Goal: Task Accomplishment & Management: Complete application form

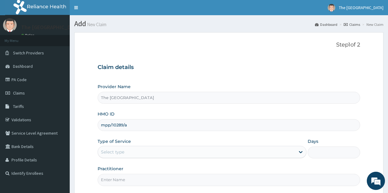
type input "mpp/10289/a"
click at [129, 153] on div "Select type" at bounding box center [196, 152] width 197 height 10
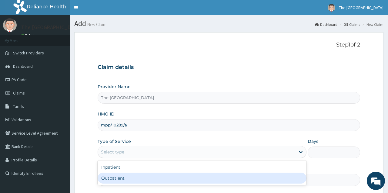
click at [117, 173] on div "Outpatient" at bounding box center [202, 177] width 209 height 11
type input "1"
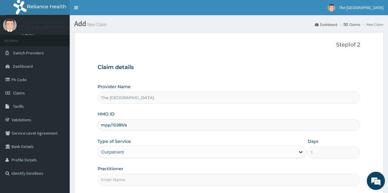
scroll to position [57, 0]
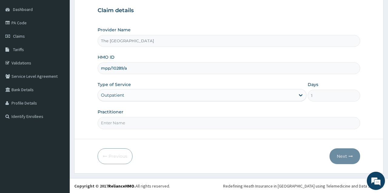
click at [208, 122] on input "Practitioner" at bounding box center [229, 123] width 262 height 12
type input "DR. AJIBADE L.A"
click at [347, 158] on button "Next" at bounding box center [345, 156] width 31 height 16
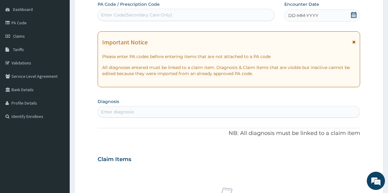
click at [354, 14] on icon at bounding box center [353, 15] width 5 height 6
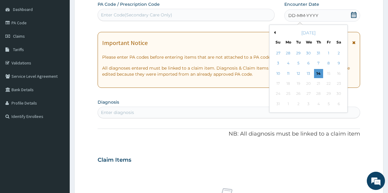
click at [274, 32] on button "Previous Month" at bounding box center [274, 32] width 3 height 3
click at [301, 82] on div "22" at bounding box center [298, 83] width 9 height 9
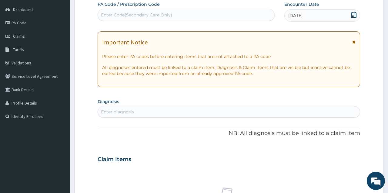
click at [222, 113] on div "Enter diagnosis" at bounding box center [229, 112] width 262 height 10
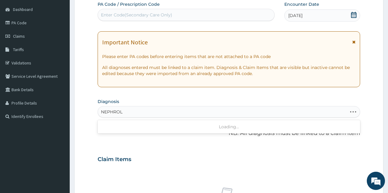
type input "NEPHROLI"
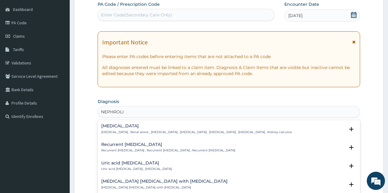
click at [118, 131] on p "Kidney stone , Renal stone , Nephrolith , Renal calculus , Calculus of kidney ,…" at bounding box center [196, 132] width 191 height 4
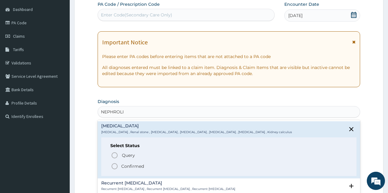
click at [115, 165] on icon "status option filled" at bounding box center [114, 165] width 7 height 7
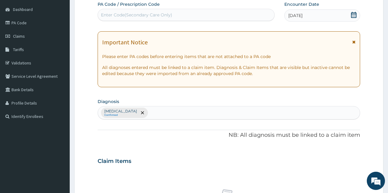
click at [178, 99] on section "Diagnosis Kidney stone Confirmed" at bounding box center [229, 108] width 262 height 22
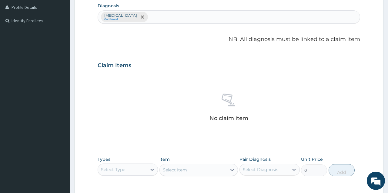
scroll to position [244, 0]
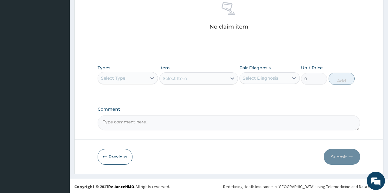
click at [134, 122] on textarea "Comment" at bounding box center [229, 122] width 262 height 15
click at [154, 122] on textarea "Patient was referred to a Nephrologist and Urologist" at bounding box center [229, 122] width 262 height 15
type textarea "Patient was referred to Nephrologist and Urologist"
click at [118, 79] on div "Select Type" at bounding box center [113, 78] width 24 height 6
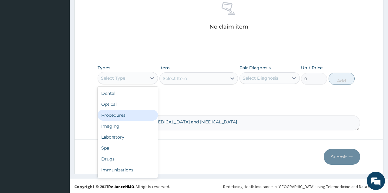
click at [116, 118] on div "Procedures" at bounding box center [128, 114] width 60 height 11
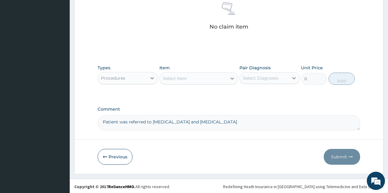
click at [179, 77] on div "Select Item" at bounding box center [175, 78] width 24 height 6
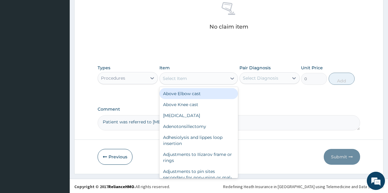
click at [179, 77] on div "Select Item" at bounding box center [175, 78] width 24 height 6
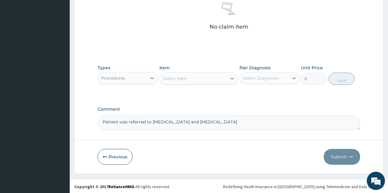
click at [179, 77] on div "Select Item" at bounding box center [175, 78] width 24 height 6
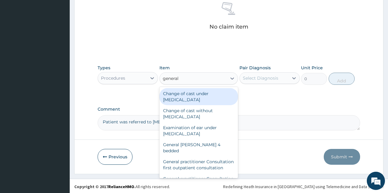
type input "general p"
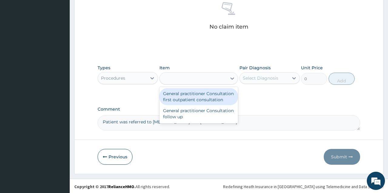
type input "3547.5"
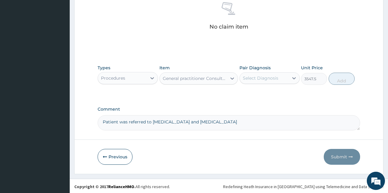
click at [258, 74] on div "Select Diagnosis" at bounding box center [264, 78] width 49 height 10
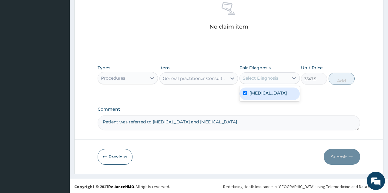
checkbox input "true"
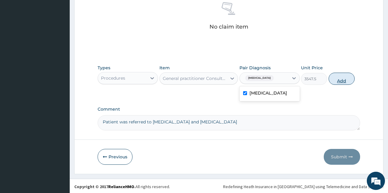
click at [339, 80] on button "Add" at bounding box center [342, 78] width 26 height 12
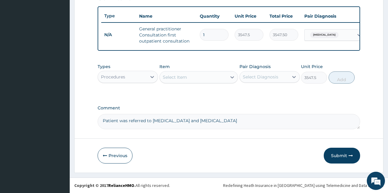
type input "0"
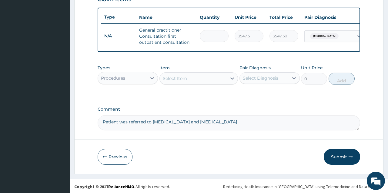
click at [336, 158] on button "Submit" at bounding box center [342, 157] width 36 height 16
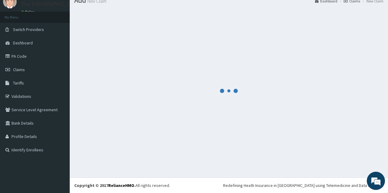
scroll to position [23, 0]
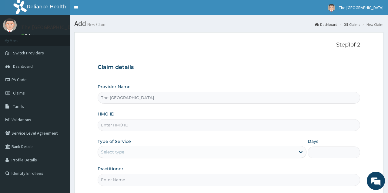
click at [121, 125] on input "HMO ID" at bounding box center [229, 125] width 262 height 12
type input "fmk/10576/a"
click at [125, 152] on div "Select type" at bounding box center [196, 152] width 197 height 10
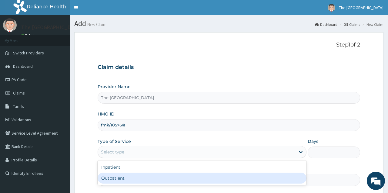
click at [109, 175] on div "Outpatient" at bounding box center [202, 177] width 209 height 11
type input "1"
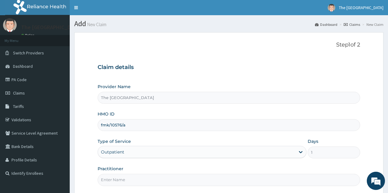
click at [153, 137] on div "Provider Name The Vine Medical Centre HMO ID fmk/10576/a Type of Service Outpat…" at bounding box center [229, 134] width 262 height 102
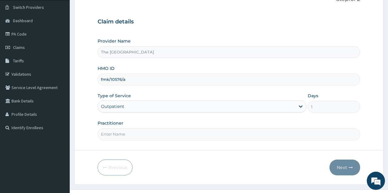
scroll to position [57, 0]
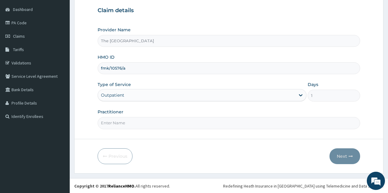
click at [140, 124] on input "Practitioner" at bounding box center [229, 123] width 262 height 12
type input "DR. AJIBADE L.A"
click at [339, 153] on button "Next" at bounding box center [345, 156] width 31 height 16
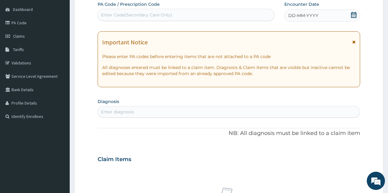
click at [355, 15] on icon at bounding box center [354, 15] width 6 height 6
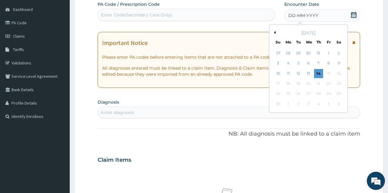
click at [275, 33] on button "Previous Month" at bounding box center [274, 32] width 3 height 3
click at [318, 66] on div "10" at bounding box center [318, 63] width 9 height 9
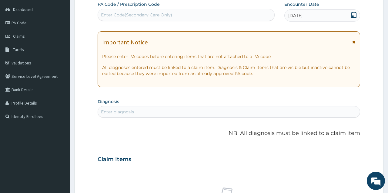
click at [218, 110] on div "Enter diagnosis" at bounding box center [229, 112] width 262 height 10
type input "PLASMODI"
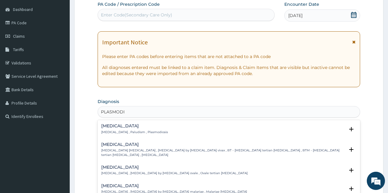
click at [142, 132] on p "[MEDICAL_DATA] , Paludism , Plasmodiosis" at bounding box center [134, 132] width 67 height 4
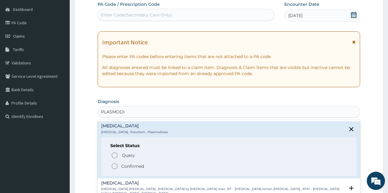
click at [115, 166] on icon "status option filled" at bounding box center [114, 165] width 7 height 7
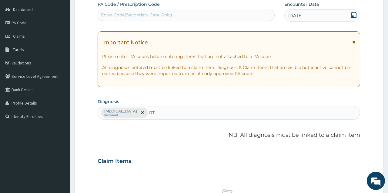
type input "RTI"
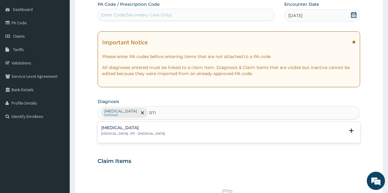
click at [123, 134] on p "[MEDICAL_DATA] , RTI - [MEDICAL_DATA]" at bounding box center [133, 133] width 64 height 4
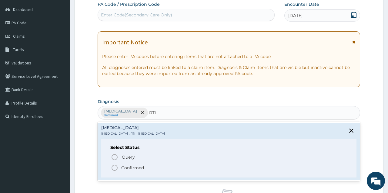
click at [113, 168] on icon "status option filled" at bounding box center [114, 167] width 7 height 7
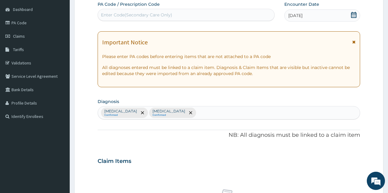
click at [171, 136] on p "NB: All diagnosis must be linked to a claim item" at bounding box center [229, 135] width 262 height 8
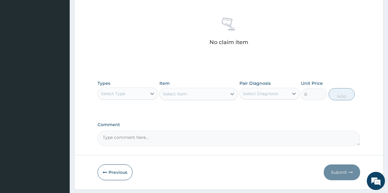
scroll to position [244, 0]
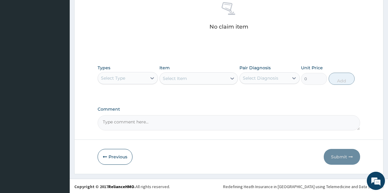
click at [125, 77] on div "Select Type" at bounding box center [113, 78] width 24 height 6
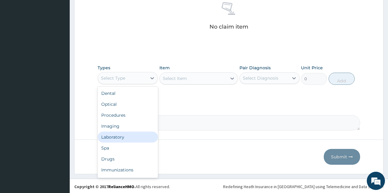
click at [124, 139] on div "Laboratory" at bounding box center [128, 136] width 60 height 11
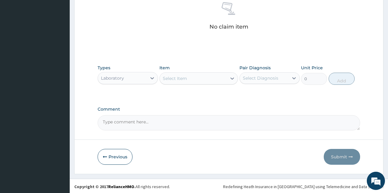
click at [183, 79] on div "Select Item" at bounding box center [175, 78] width 24 height 6
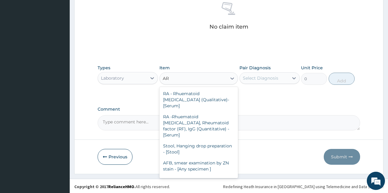
type input "A"
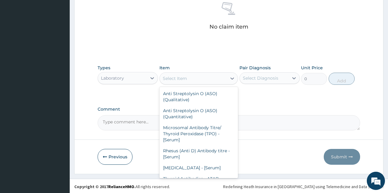
type input "N"
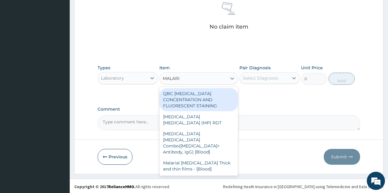
type input "MALARIA"
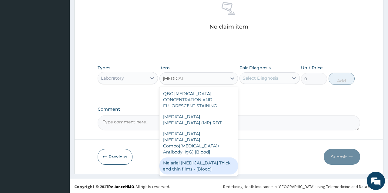
click at [191, 157] on div "Malarial Parasite Thick and thin films - [Blood]" at bounding box center [199, 165] width 79 height 17
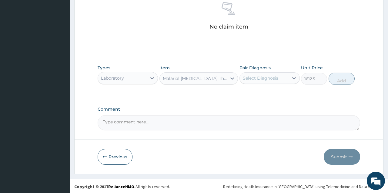
type input "1612.5"
click at [263, 79] on div "Select Diagnosis" at bounding box center [260, 78] width 35 height 6
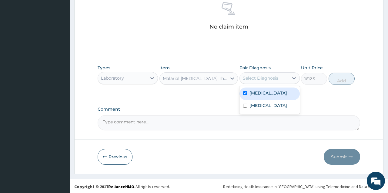
checkbox input "true"
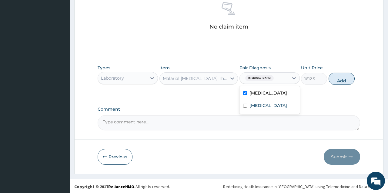
click at [347, 76] on button "Add" at bounding box center [342, 78] width 26 height 12
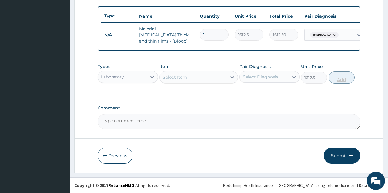
type input "0"
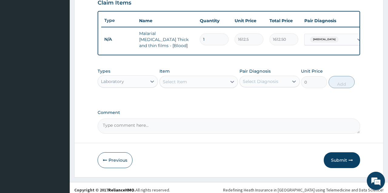
click at [197, 79] on div "Select Item" at bounding box center [193, 82] width 67 height 10
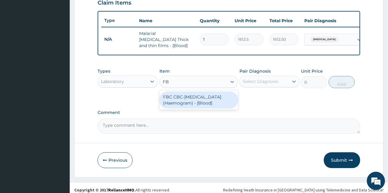
type input "FBC"
click at [172, 98] on div "FBC CBC-Complete Blood Count (Haemogram) - [Blood]" at bounding box center [199, 99] width 79 height 17
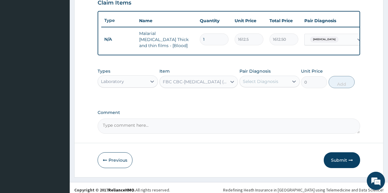
type input "4300"
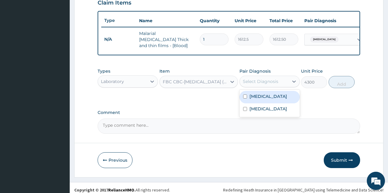
click at [261, 78] on div "Select Diagnosis" at bounding box center [260, 81] width 35 height 6
checkbox input "true"
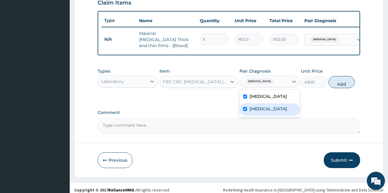
checkbox input "true"
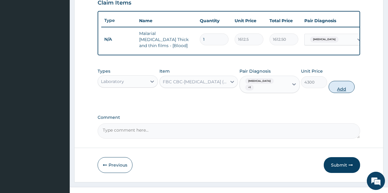
click at [341, 81] on button "Add" at bounding box center [342, 87] width 26 height 12
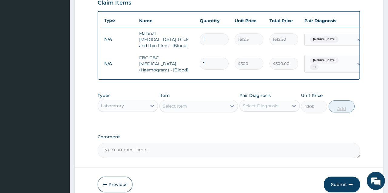
type input "0"
click at [145, 102] on div "Laboratory" at bounding box center [122, 106] width 49 height 10
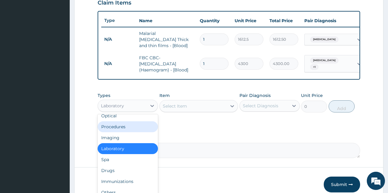
scroll to position [18, 0]
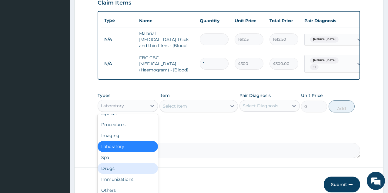
click at [117, 163] on div "Drugs" at bounding box center [128, 168] width 60 height 11
click at [117, 162] on form "Step 2 of 2 PA Code / Prescription Code Enter Code(Secondary Care Only) Encount…" at bounding box center [228, 9] width 309 height 384
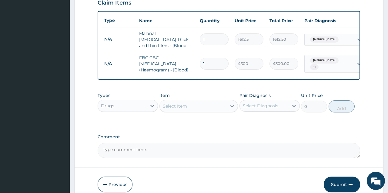
click at [193, 103] on div "Select Item" at bounding box center [193, 106] width 67 height 10
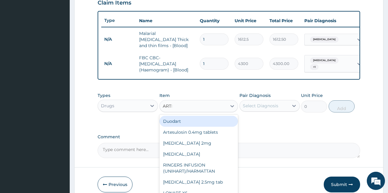
type input "ARTEME"
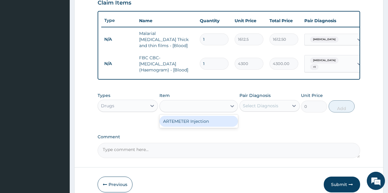
type input "946"
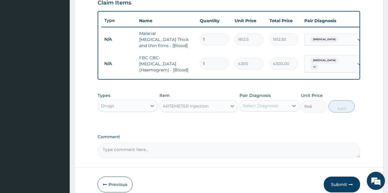
click at [269, 105] on div "Select Diagnosis" at bounding box center [264, 106] width 49 height 10
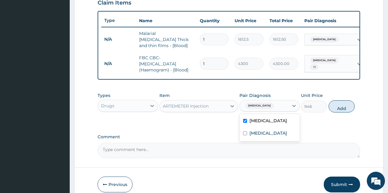
checkbox input "true"
click at [339, 104] on button "Add" at bounding box center [342, 106] width 26 height 12
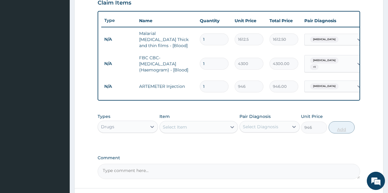
type input "0"
type input "0.00"
type input "6"
type input "5676.00"
type input "6"
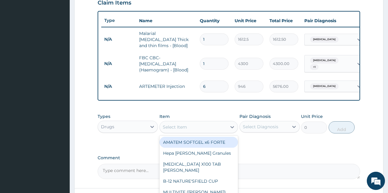
click at [171, 126] on div "Select Item" at bounding box center [193, 127] width 67 height 10
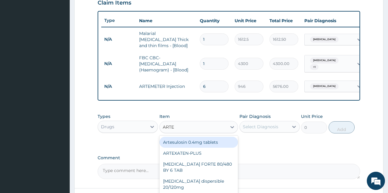
type input "ARTEM"
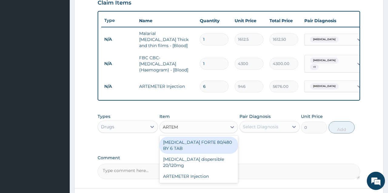
click at [189, 139] on div "[MEDICAL_DATA] FORTE 80/480 BY 6 TAB" at bounding box center [199, 144] width 79 height 17
type input "449.35"
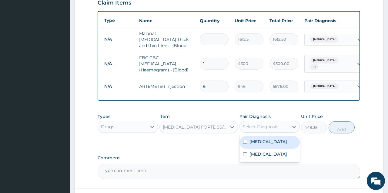
click at [271, 123] on div "Select Diagnosis" at bounding box center [260, 126] width 35 height 6
checkbox input "true"
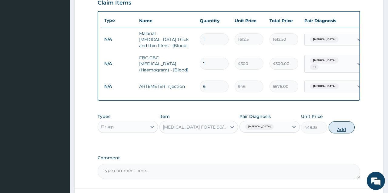
click at [341, 124] on button "Add" at bounding box center [342, 127] width 26 height 12
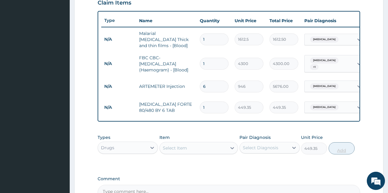
type input "0"
type input "0.00"
type input "6"
type input "2696.10"
type input "6"
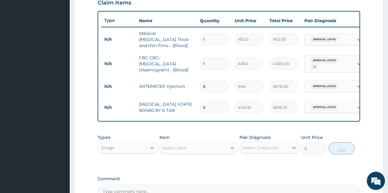
click at [208, 146] on div "Select Item" at bounding box center [193, 148] width 67 height 10
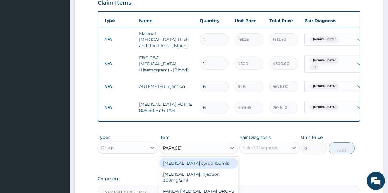
type input "PARACETA"
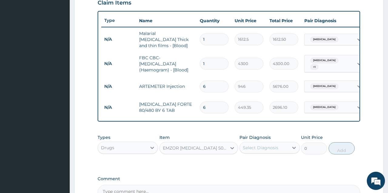
type input "23.65"
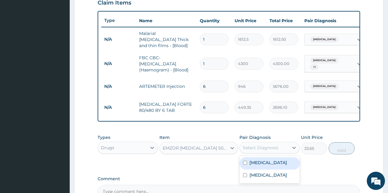
click at [259, 144] on div "Select Diagnosis" at bounding box center [260, 147] width 35 height 6
click at [245, 160] on input "checkbox" at bounding box center [245, 162] width 4 height 4
checkbox input "true"
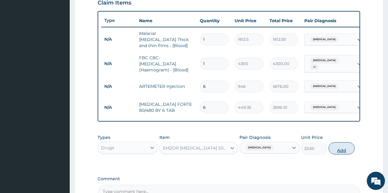
click at [340, 146] on button "Add" at bounding box center [342, 148] width 26 height 12
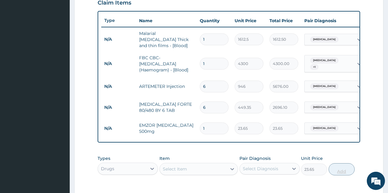
type input "0"
type input "18"
type input "425.70"
type input "18"
click at [363, 147] on form "Step 2 of 2 PA Code / Prescription Code Enter Code(Secondary Care Only) Encount…" at bounding box center [228, 40] width 309 height 446
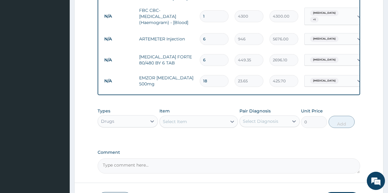
scroll to position [278, 0]
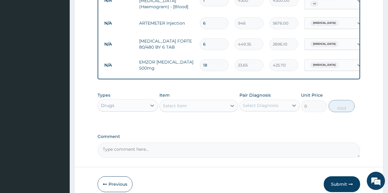
click at [206, 104] on div "Select Item" at bounding box center [193, 106] width 67 height 10
type input "LORA"
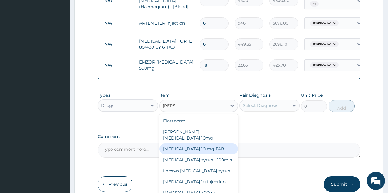
click at [207, 143] on div "[MEDICAL_DATA] 10 mg TAB" at bounding box center [199, 148] width 79 height 11
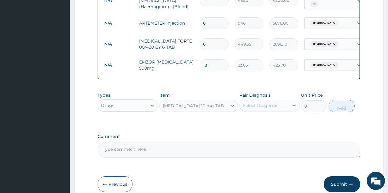
type input "59.125"
click at [285, 103] on div "Select Diagnosis" at bounding box center [264, 105] width 49 height 10
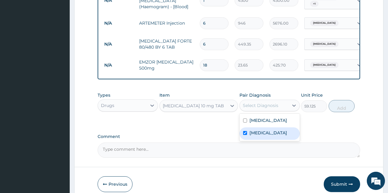
checkbox input "true"
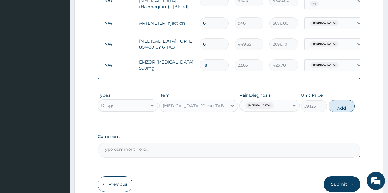
click at [347, 102] on button "Add" at bounding box center [342, 106] width 26 height 12
type input "0"
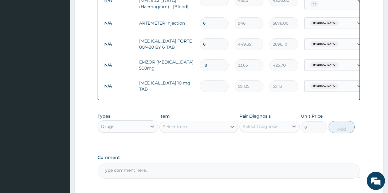
type input "0.00"
type input "6"
type input "354.75"
type input "6"
click at [149, 122] on div at bounding box center [152, 126] width 11 height 11
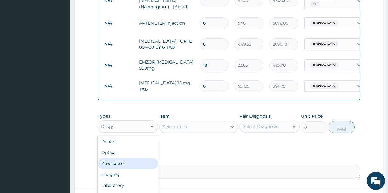
click at [128, 160] on div "Procedures" at bounding box center [128, 163] width 60 height 11
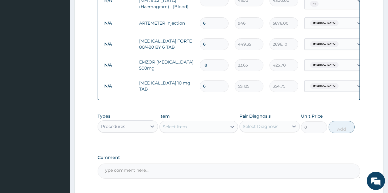
click at [192, 123] on div "Select Item" at bounding box center [193, 127] width 67 height 10
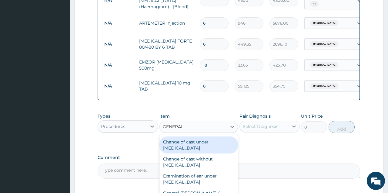
type input "GENERAL P"
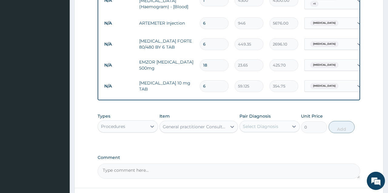
type input "3547.5"
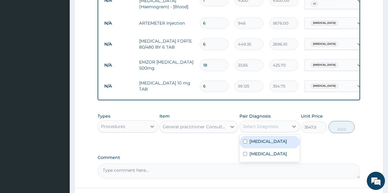
click at [266, 125] on div "Select Diagnosis" at bounding box center [264, 126] width 49 height 10
checkbox input "true"
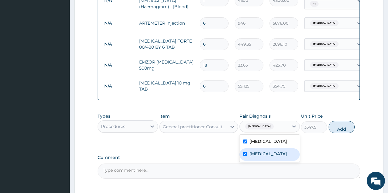
checkbox input "true"
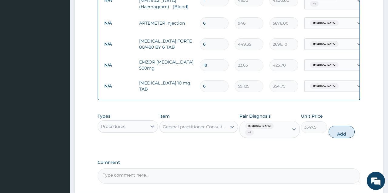
click at [338, 126] on button "Add" at bounding box center [342, 132] width 26 height 12
type input "0"
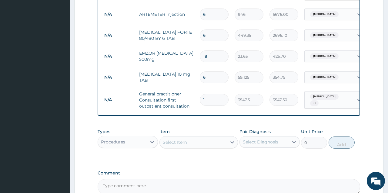
scroll to position [347, 0]
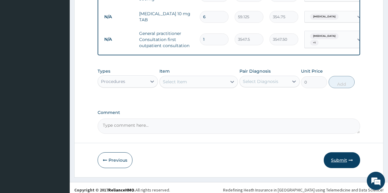
click at [339, 159] on button "Submit" at bounding box center [342, 160] width 36 height 16
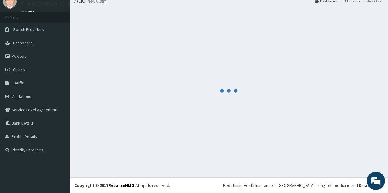
scroll to position [23, 0]
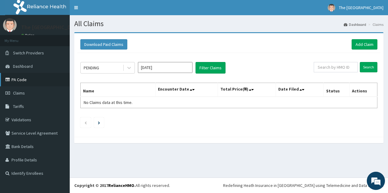
click at [29, 82] on link "PA Code" at bounding box center [35, 79] width 70 height 13
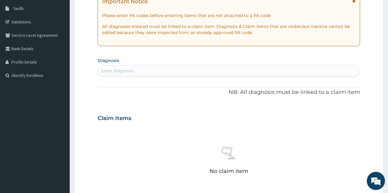
scroll to position [110, 0]
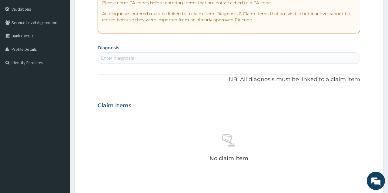
click at [175, 57] on div "Enter diagnosis" at bounding box center [229, 58] width 262 height 10
type input "PLASMOD"
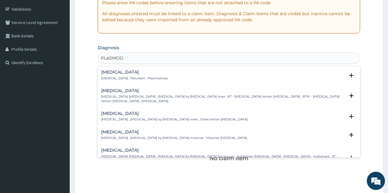
click at [118, 74] on h4 "[MEDICAL_DATA]" at bounding box center [134, 72] width 67 height 5
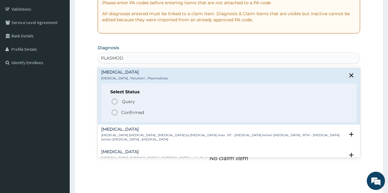
click at [115, 113] on icon "status option filled" at bounding box center [114, 112] width 7 height 7
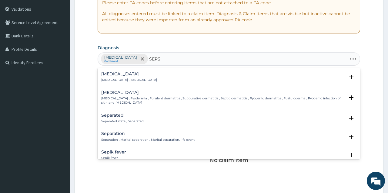
type input "[MEDICAL_DATA]"
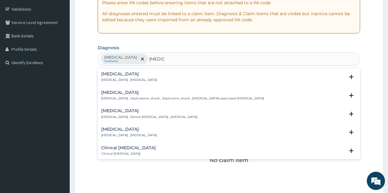
click at [124, 75] on h4 "[MEDICAL_DATA]" at bounding box center [129, 74] width 56 height 5
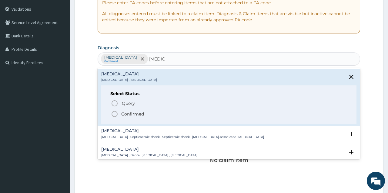
click at [114, 113] on icon "status option filled" at bounding box center [114, 113] width 7 height 7
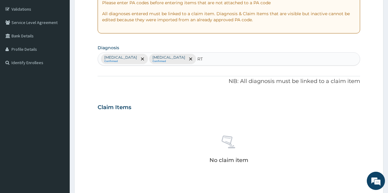
type input "RTI"
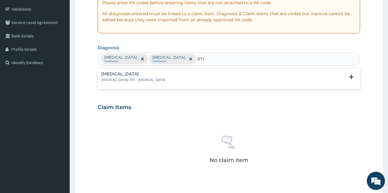
click at [131, 77] on div "[MEDICAL_DATA] [MEDICAL_DATA] , RTI - [MEDICAL_DATA]" at bounding box center [133, 77] width 64 height 11
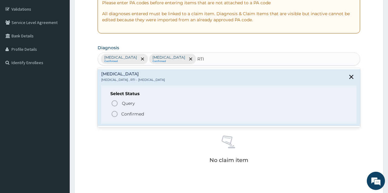
click at [114, 114] on icon "status option filled" at bounding box center [114, 113] width 7 height 7
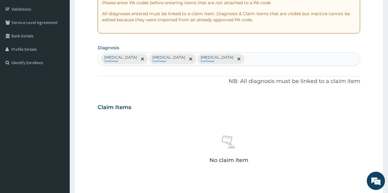
click at [158, 123] on div "No claim item" at bounding box center [229, 150] width 262 height 70
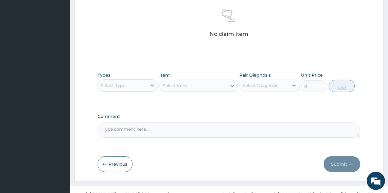
scroll to position [237, 0]
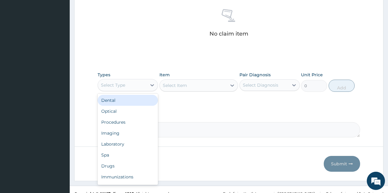
click at [114, 84] on div "Select Type" at bounding box center [113, 85] width 24 height 6
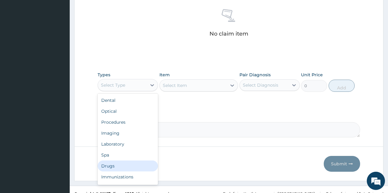
click at [121, 163] on div "Drugs" at bounding box center [128, 165] width 60 height 11
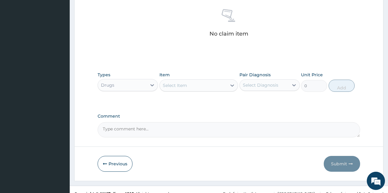
click at [194, 84] on div "Select Item" at bounding box center [193, 85] width 67 height 10
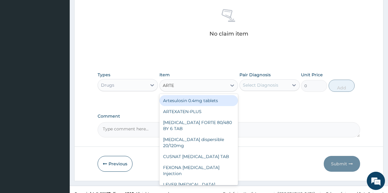
type input "ARTEM"
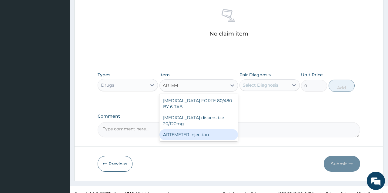
click at [190, 129] on div "ARTEMETER Injection" at bounding box center [199, 134] width 79 height 11
type input "946"
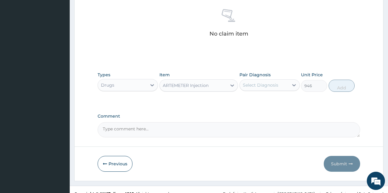
click at [267, 85] on div "Select Diagnosis" at bounding box center [260, 85] width 35 height 6
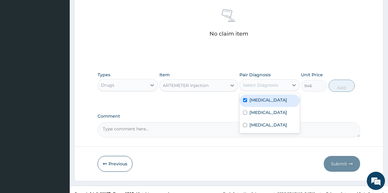
checkbox input "true"
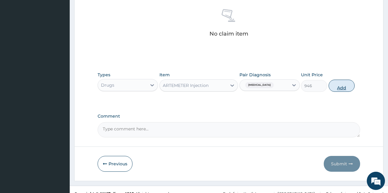
click at [343, 87] on button "Add" at bounding box center [342, 85] width 26 height 12
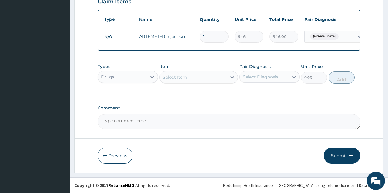
type input "0"
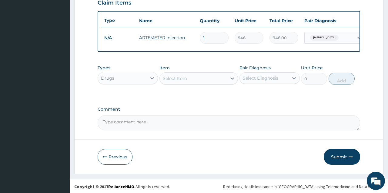
type input "0.00"
type input "6"
type input "5676.00"
type input "6"
click at [171, 78] on div "Select Item" at bounding box center [175, 78] width 24 height 6
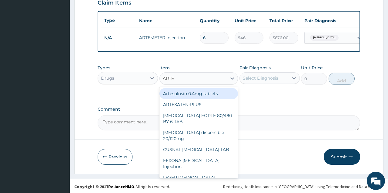
type input "ARTEM"
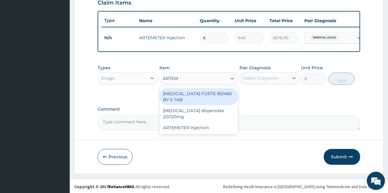
click at [185, 99] on div "[MEDICAL_DATA] FORTE 80/480 BY 6 TAB" at bounding box center [199, 96] width 79 height 17
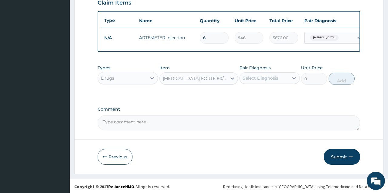
type input "449.35"
click at [266, 80] on div "Select Diagnosis" at bounding box center [260, 78] width 35 height 6
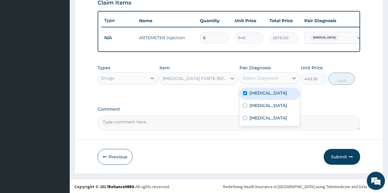
checkbox input "true"
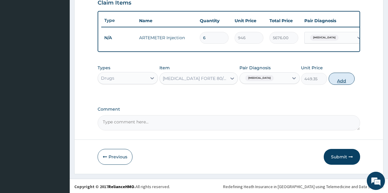
click at [337, 78] on button "Add" at bounding box center [342, 78] width 26 height 12
type input "0"
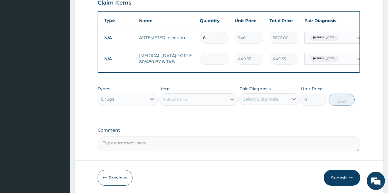
type input "0.00"
type input "6"
type input "2696.10"
type input "6"
click at [218, 96] on div "Select Item" at bounding box center [193, 99] width 67 height 10
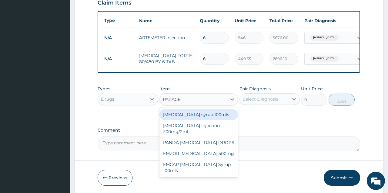
type input "PARACETA"
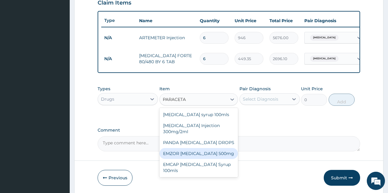
click at [213, 153] on div "EMZOR [MEDICAL_DATA] 500mg" at bounding box center [199, 153] width 79 height 11
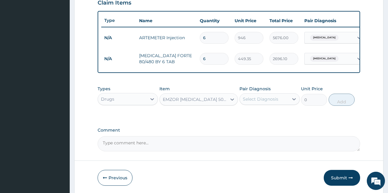
type input "23.65"
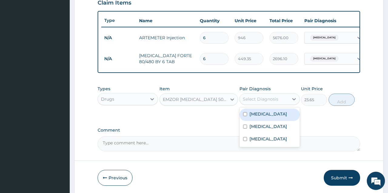
click at [258, 97] on div "Select Diagnosis" at bounding box center [260, 99] width 35 height 6
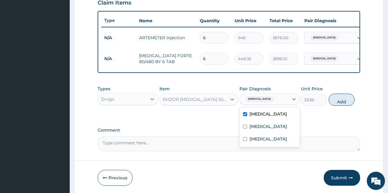
checkbox input "true"
click at [343, 100] on button "Add" at bounding box center [342, 99] width 26 height 12
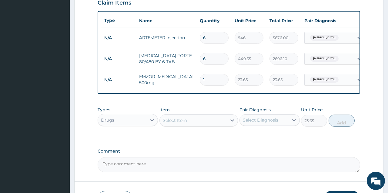
type input "0"
click at [197, 122] on div "Select Item" at bounding box center [193, 120] width 67 height 10
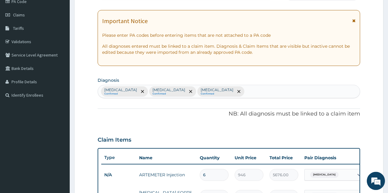
scroll to position [33, 0]
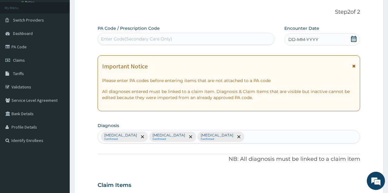
click at [232, 137] on div "[MEDICAL_DATA] Confirmed [MEDICAL_DATA] Confirmed [MEDICAL_DATA] Confirmed" at bounding box center [229, 136] width 262 height 13
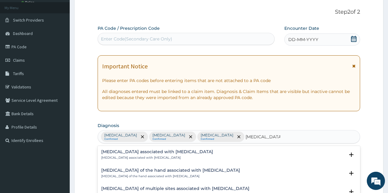
type input "[MEDICAL_DATA]"
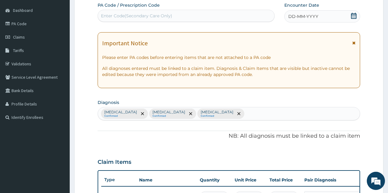
scroll to position [80, 0]
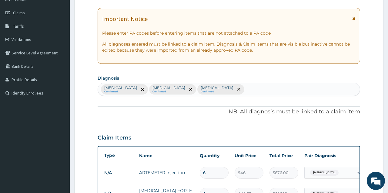
click at [261, 74] on section "Diagnosis [MEDICAL_DATA] Confirmed [MEDICAL_DATA] Confirmed [MEDICAL_DATA] Conf…" at bounding box center [229, 84] width 262 height 22
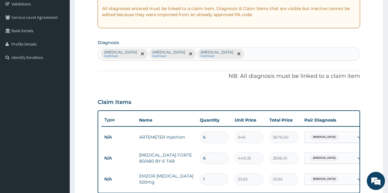
scroll to position [127, 0]
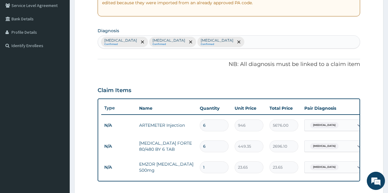
click at [246, 40] on div "[MEDICAL_DATA] Confirmed [MEDICAL_DATA] Confirmed [MEDICAL_DATA] Confirmed" at bounding box center [229, 41] width 262 height 13
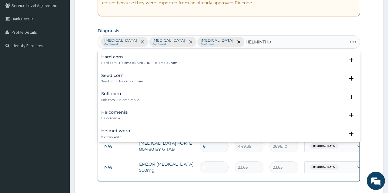
type input "[MEDICAL_DATA]"
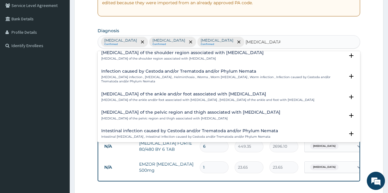
scroll to position [61, 0]
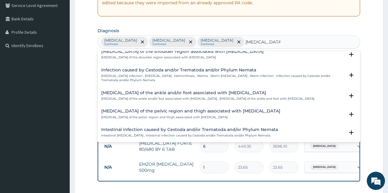
click at [174, 75] on p "[MEDICAL_DATA] infection , [MEDICAL_DATA] , Helminthosis , Worms , Worm [MEDICA…" at bounding box center [222, 78] width 243 height 9
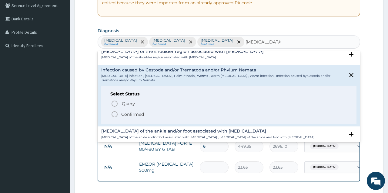
click at [115, 113] on icon "status option filled" at bounding box center [114, 113] width 7 height 7
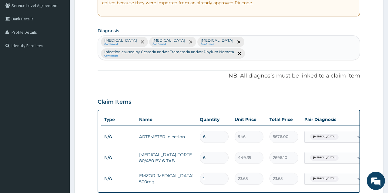
click at [201, 97] on div "Claim Items" at bounding box center [229, 100] width 262 height 16
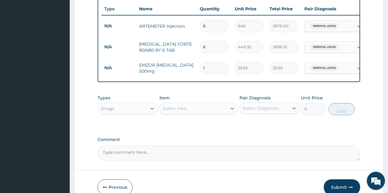
scroll to position [254, 0]
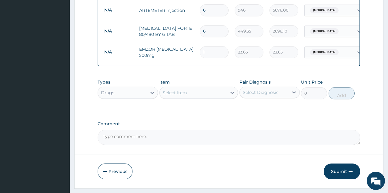
click at [190, 93] on div "Select Item" at bounding box center [193, 93] width 67 height 10
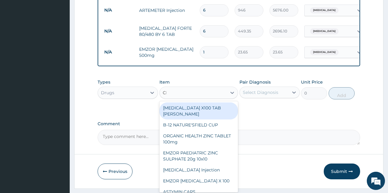
type input "[MEDICAL_DATA]"
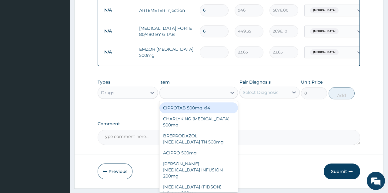
type input "319.275"
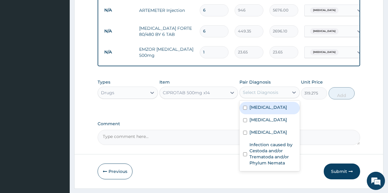
click at [251, 93] on div "Select Diagnosis" at bounding box center [260, 92] width 35 height 6
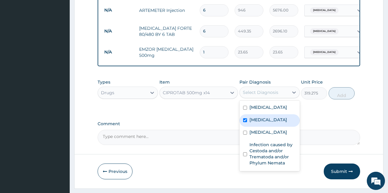
checkbox input "true"
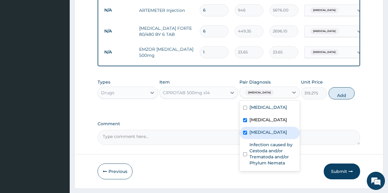
checkbox input "true"
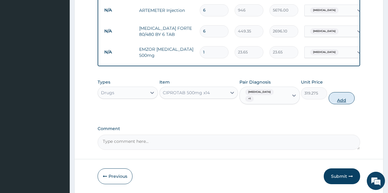
click at [343, 94] on button "Add" at bounding box center [342, 98] width 26 height 12
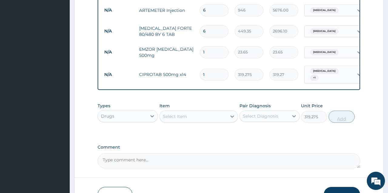
type input "0"
click at [225, 72] on input "1" at bounding box center [214, 75] width 29 height 12
type input "10"
type input "3192.75"
type input "10"
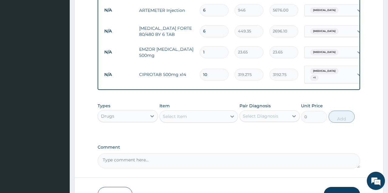
click at [214, 52] on input "1" at bounding box center [214, 52] width 29 height 12
type input "18"
type input "425.70"
type input "18"
click at [182, 113] on div "Select Item" at bounding box center [175, 116] width 24 height 6
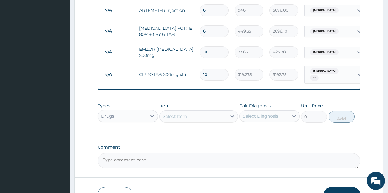
click at [181, 116] on div "Select Item" at bounding box center [175, 116] width 24 height 6
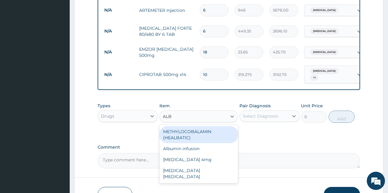
type input "ALB"
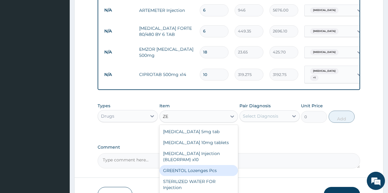
type input "Z"
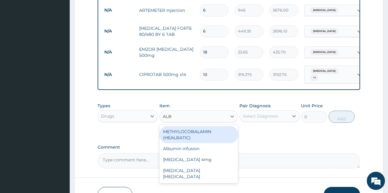
type input "ALB"
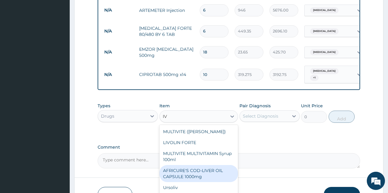
type input "I"
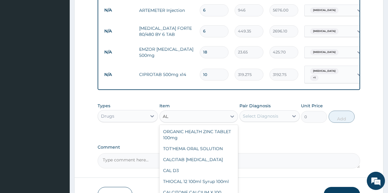
type input "A"
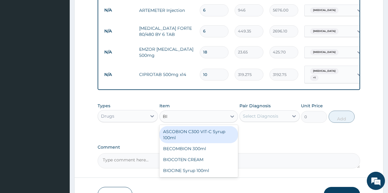
type input "B"
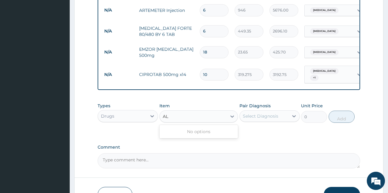
type input "A"
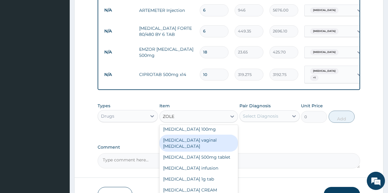
scroll to position [52, 0]
type input "ZOLE"
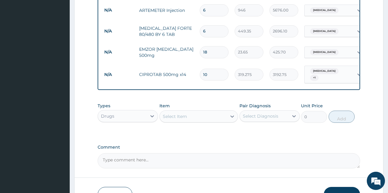
click at [179, 113] on div "Select Item" at bounding box center [175, 116] width 24 height 6
type input "M"
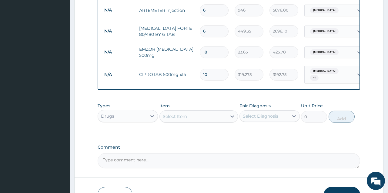
click at [269, 157] on textarea "Comment" at bounding box center [229, 160] width 262 height 15
type textarea "a"
type textarea "[MEDICAL_DATA] given not on portal."
click at [219, 144] on label "Comment" at bounding box center [229, 146] width 262 height 5
click at [219, 153] on textarea "[MEDICAL_DATA] given not on portal." at bounding box center [229, 160] width 262 height 15
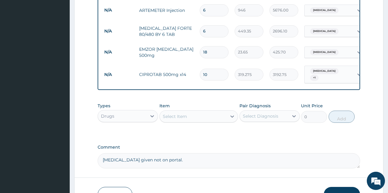
click at [191, 111] on div "Select Item" at bounding box center [193, 116] width 67 height 10
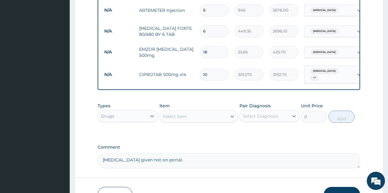
click at [206, 111] on div "Select Item" at bounding box center [193, 116] width 67 height 10
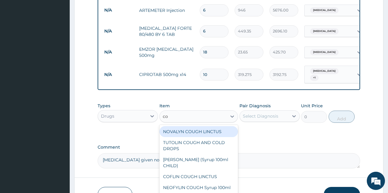
type input "c"
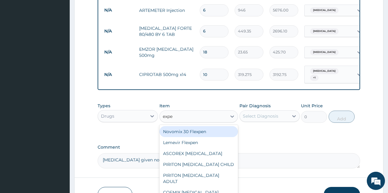
type input "expec"
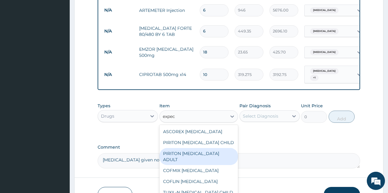
click at [201, 148] on div "PIRITON [MEDICAL_DATA] ADULT" at bounding box center [199, 156] width 79 height 17
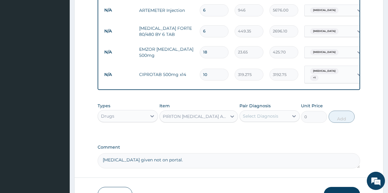
type input "1182.5"
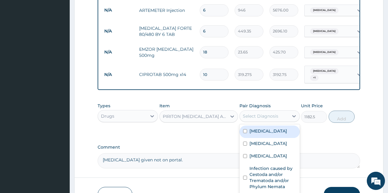
click at [254, 113] on div "Select Diagnosis" at bounding box center [260, 116] width 35 height 6
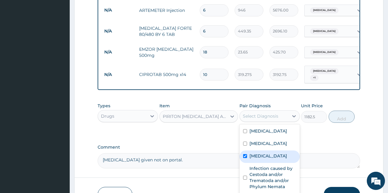
checkbox input "true"
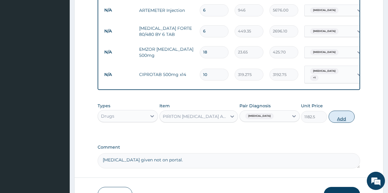
click at [345, 114] on button "Add" at bounding box center [342, 116] width 26 height 12
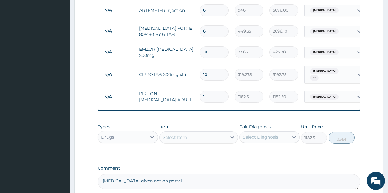
type input "0"
click at [135, 133] on div "Drugs" at bounding box center [122, 137] width 49 height 10
click at [205, 165] on label "Comment" at bounding box center [229, 167] width 262 height 5
click at [205, 174] on textarea "[MEDICAL_DATA] given not on portal." at bounding box center [229, 181] width 262 height 15
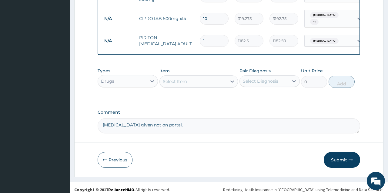
scroll to position [310, 0]
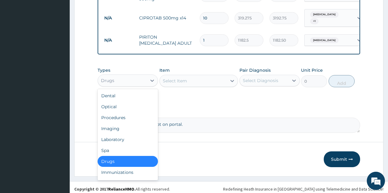
click at [143, 78] on div "Drugs" at bounding box center [122, 81] width 49 height 10
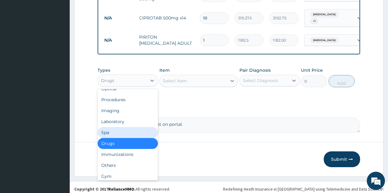
scroll to position [21, 0]
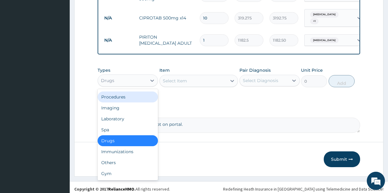
click at [117, 92] on div "Procedures" at bounding box center [128, 96] width 60 height 11
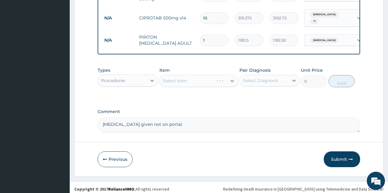
click at [191, 78] on div "Select Item" at bounding box center [199, 81] width 79 height 12
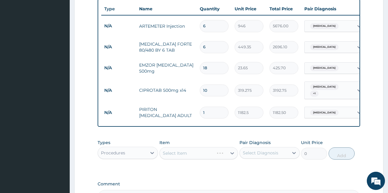
scroll to position [310, 0]
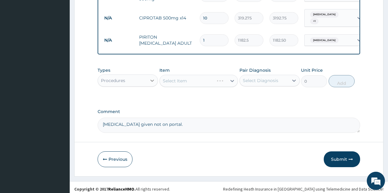
click at [148, 78] on div at bounding box center [152, 80] width 11 height 11
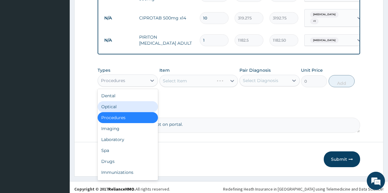
click at [126, 103] on div "Optical" at bounding box center [128, 106] width 60 height 11
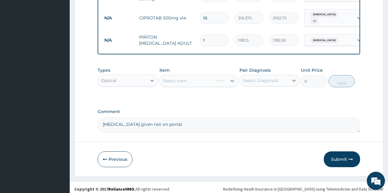
click at [125, 77] on div "Optical" at bounding box center [122, 81] width 49 height 10
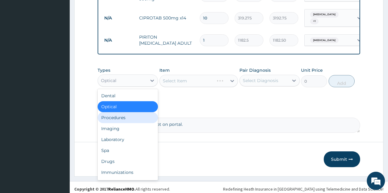
click at [123, 116] on div "Procedures" at bounding box center [128, 117] width 60 height 11
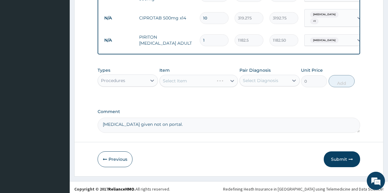
click at [206, 78] on div "Select Item" at bounding box center [199, 81] width 79 height 12
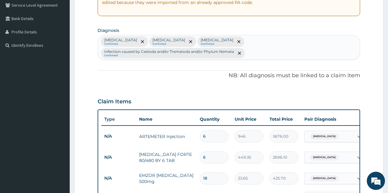
click at [370, 27] on form "Step 2 of 2 PA Code / Prescription Code Enter Code(Secondary Care Only) Encount…" at bounding box center [228, 131] width 309 height 454
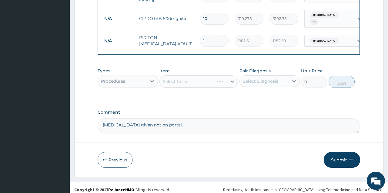
scroll to position [308, 0]
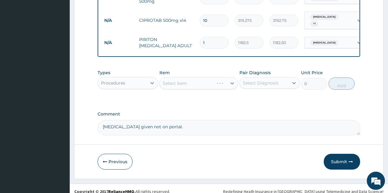
click at [257, 80] on div "Select Diagnosis" at bounding box center [260, 83] width 35 height 6
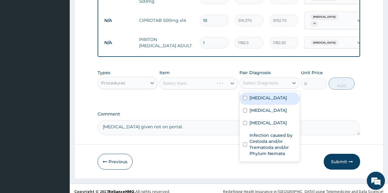
click at [229, 81] on div "Select Item" at bounding box center [199, 83] width 79 height 12
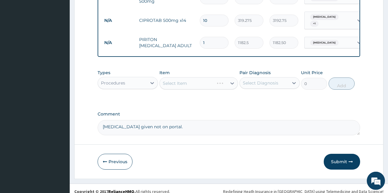
click at [216, 92] on div "Types Procedures Item Select Item Pair Diagnosis Select Diagnosis Unit Price 0 …" at bounding box center [229, 83] width 262 height 35
click at [140, 78] on div "Procedures" at bounding box center [122, 83] width 49 height 10
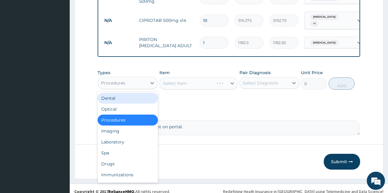
click at [122, 99] on div "Dental" at bounding box center [128, 97] width 60 height 11
